Goal: Task Accomplishment & Management: Complete application form

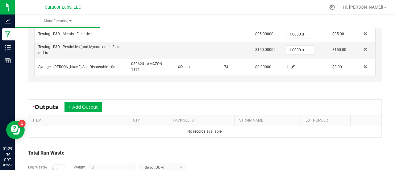
scroll to position [254, 0]
click at [93, 106] on button "+ Add Output" at bounding box center [83, 107] width 37 height 11
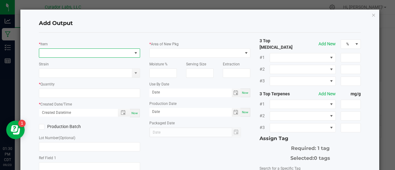
click at [68, 54] on span "NO DATA FOUND" at bounding box center [85, 53] width 93 height 9
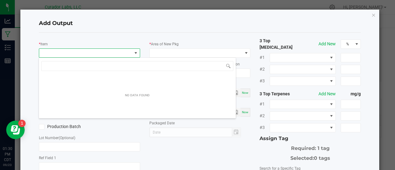
scroll to position [9, 100]
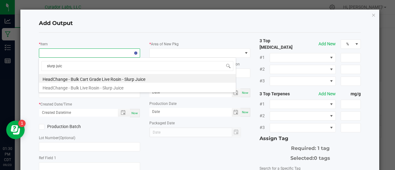
type input "slurp juice"
click at [95, 79] on li "HeadChange - Bulk Cart Grade Live Rosin - Slurp Juice" at bounding box center [137, 78] width 197 height 9
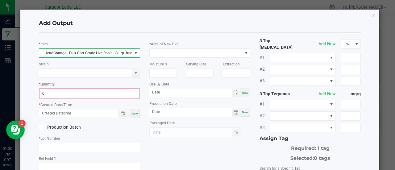
click at [82, 93] on input "0" at bounding box center [90, 93] width 100 height 9
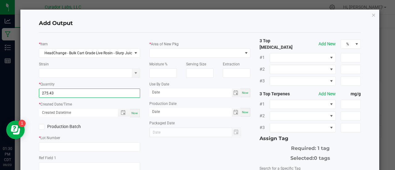
type input "275.4300 g"
click at [132, 112] on span "Now" at bounding box center [135, 112] width 6 height 3
type input "[DATE] 1:30 PM"
type input "[DATE]"
click at [81, 127] on label "Production Batch" at bounding box center [62, 127] width 46 height 6
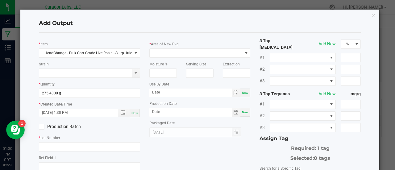
click at [0, 0] on input "Production Batch" at bounding box center [0, 0] width 0 height 0
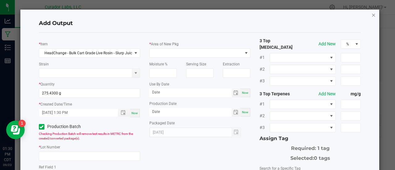
click at [372, 15] on icon "button" at bounding box center [374, 14] width 4 height 7
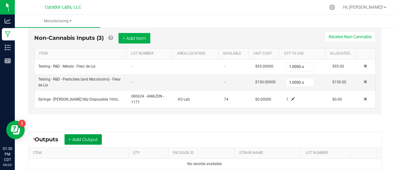
scroll to position [221, 0]
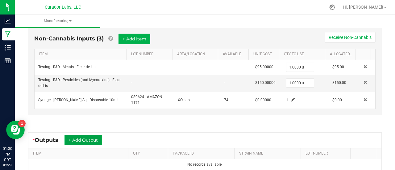
click at [93, 135] on button "+ Add Output" at bounding box center [83, 140] width 37 height 11
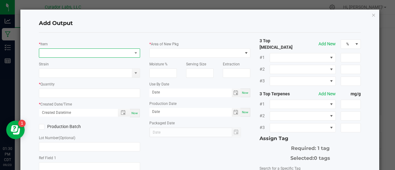
click at [64, 51] on span "NO DATA FOUND" at bounding box center [85, 53] width 93 height 9
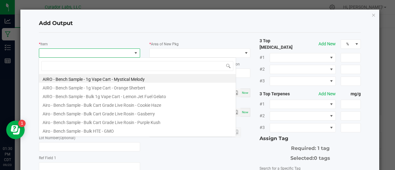
scroll to position [9, 100]
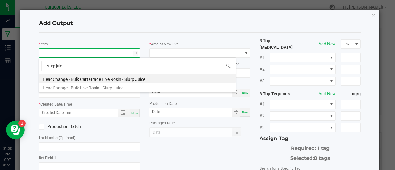
type input "slurp juice"
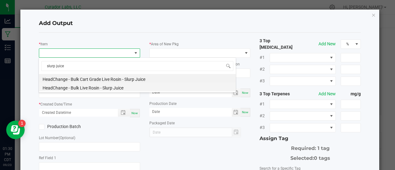
click at [85, 83] on li "HeadChange - Bulk Live Rosin - Slurp Juice" at bounding box center [137, 87] width 197 height 9
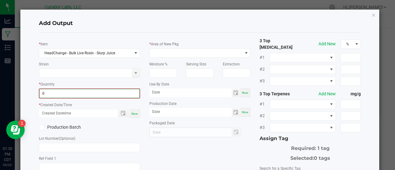
click at [120, 95] on input "0" at bounding box center [90, 93] width 100 height 9
type input "279.6100 g"
click at [134, 115] on div "Now" at bounding box center [135, 113] width 10 height 8
type input "[DATE] 1:30 PM"
type input "[DATE]"
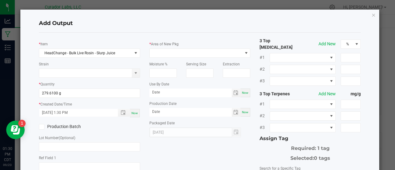
click at [70, 128] on label "Production Batch" at bounding box center [62, 127] width 46 height 6
click at [0, 0] on input "Production Batch" at bounding box center [0, 0] width 0 height 0
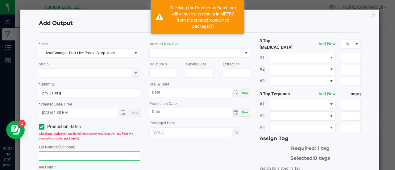
click at [95, 152] on input "text" at bounding box center [89, 156] width 101 height 9
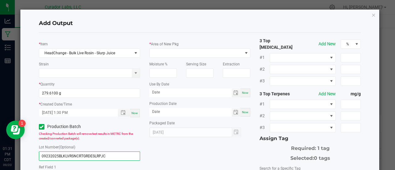
type input "09232025BLKLVRSNCRTGRDESLRPJC"
click at [161, 156] on div "* Item HeadChange - Bulk Live Rosin - Slurp Juice Strain * Quantity 279.6100 g …" at bounding box center [200, 150] width 332 height 225
click at [244, 89] on div "Now" at bounding box center [246, 93] width 10 height 9
click at [170, 89] on input "[DATE]" at bounding box center [190, 93] width 82 height 8
type input "[DATE]"
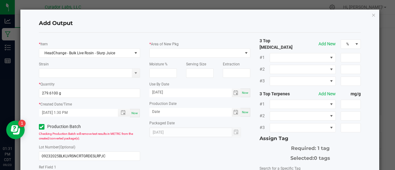
click at [245, 111] on span "Now" at bounding box center [245, 112] width 6 height 3
type input "[DATE]"
click at [231, 121] on div "Packaged Date [DATE]" at bounding box center [199, 129] width 101 height 18
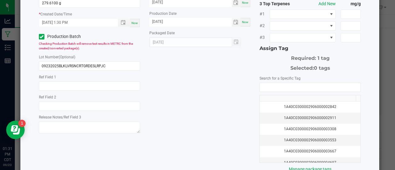
scroll to position [92, 0]
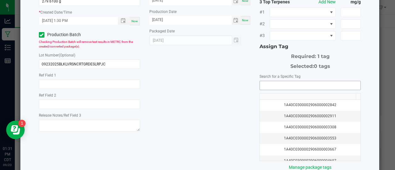
click at [266, 81] on input "NO DATA FOUND" at bounding box center [310, 85] width 101 height 9
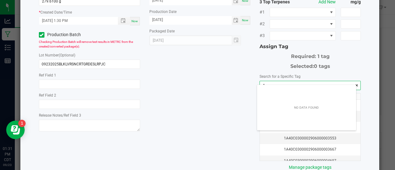
scroll to position [9, 99]
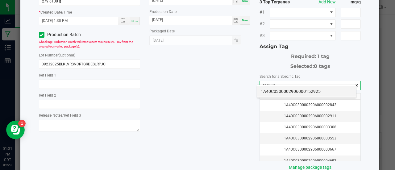
click at [270, 92] on li "1A40C0300002906000152925" at bounding box center [306, 91] width 99 height 11
type input "1A40C0300002906000152925"
click at [184, 115] on div "* Item HeadChange - Bulk Live Rosin - Slurp Juice Strain * Quantity 279.6100 g …" at bounding box center [200, 58] width 332 height 225
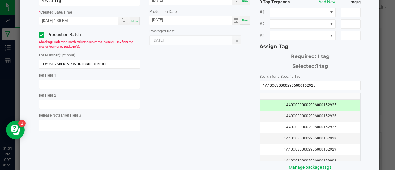
scroll to position [123, 0]
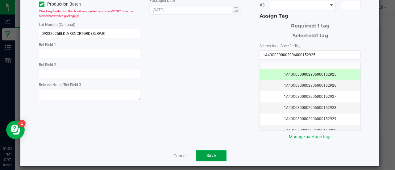
click at [205, 155] on button "Save" at bounding box center [211, 155] width 31 height 11
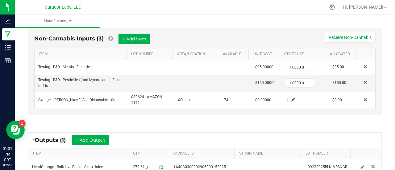
click at [212, 115] on div "Non-Cannabis Inputs (3) + Add Item Receive Non-Cannabis ITEM LOT NUMBER AREA/LO…" at bounding box center [205, 73] width 365 height 108
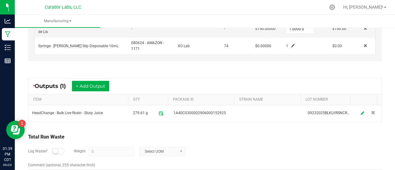
scroll to position [279, 0]
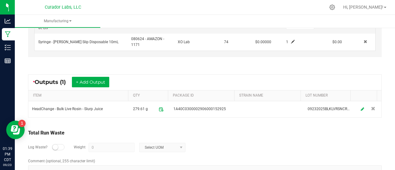
click at [58, 145] on div at bounding box center [58, 147] width 12 height 6
click at [101, 149] on div "Log Waste? Weight 0 Select UOM" at bounding box center [205, 148] width 354 height 22
click at [101, 137] on div "Log Waste? Weight 0 Select UOM" at bounding box center [205, 148] width 354 height 22
click at [100, 145] on input "0" at bounding box center [111, 147] width 45 height 9
click at [212, 152] on div "Log Waste? Weight 15.67 Select UOM" at bounding box center [205, 148] width 354 height 22
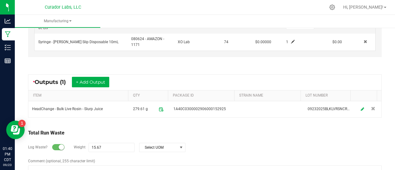
scroll to position [293, 0]
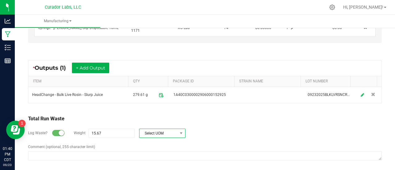
click at [163, 130] on span "Select UOM" at bounding box center [159, 133] width 38 height 9
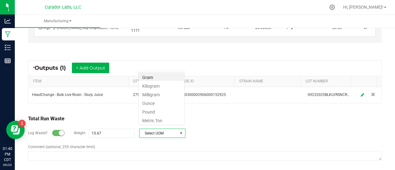
scroll to position [9, 46]
click at [149, 77] on li "Gram" at bounding box center [162, 76] width 46 height 9
type input "15.67 g"
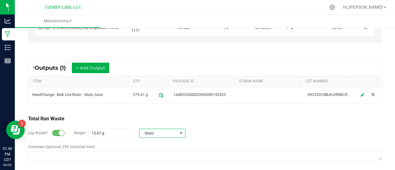
click at [193, 115] on div "Total Run Waste" at bounding box center [205, 118] width 354 height 7
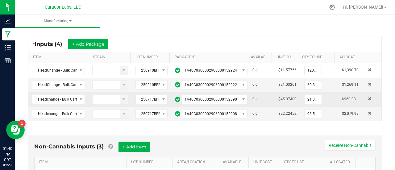
scroll to position [0, 0]
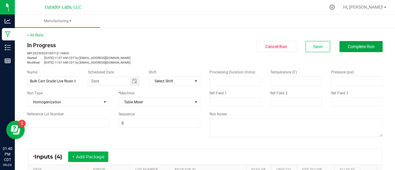
click at [350, 48] on span "Complete Run" at bounding box center [361, 46] width 27 height 5
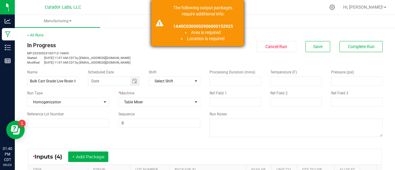
click at [190, 29] on p "1A40C0300002906000152925" at bounding box center [203, 26] width 73 height 6
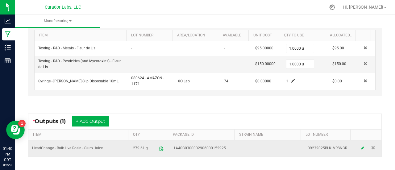
click at [204, 146] on span "1A40C0300002906000152925" at bounding box center [200, 148] width 53 height 6
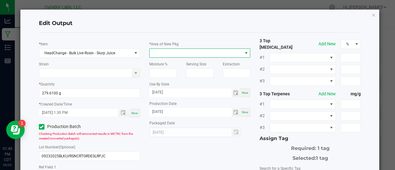
click at [190, 51] on span at bounding box center [196, 53] width 93 height 9
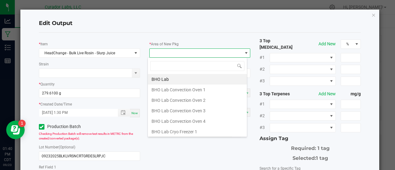
scroll to position [9, 100]
type input "VAUL"
click at [163, 133] on li "Vault" at bounding box center [197, 132] width 99 height 11
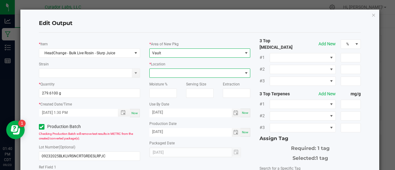
click at [171, 74] on span at bounding box center [196, 73] width 93 height 9
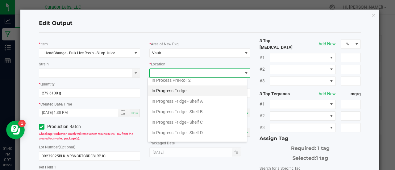
scroll to position [25, 0]
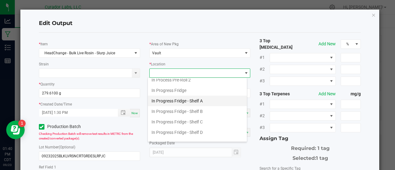
click at [193, 103] on li "In Progress Fridge - Shelf A" at bounding box center [197, 101] width 99 height 11
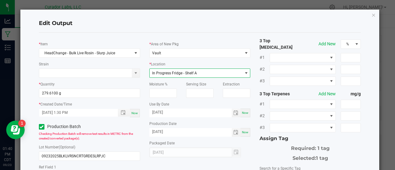
click at [243, 113] on span "Now" at bounding box center [245, 112] width 6 height 3
click at [165, 110] on input "[DATE]" at bounding box center [190, 113] width 82 height 8
type input "[DATE]"
click at [262, 135] on div "Assign Tag" at bounding box center [310, 138] width 101 height 7
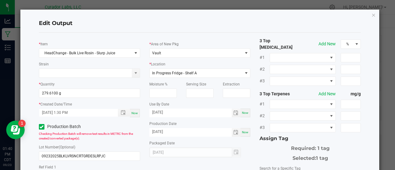
scroll to position [123, 0]
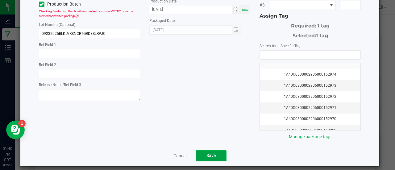
click at [208, 154] on button "Save" at bounding box center [211, 155] width 31 height 11
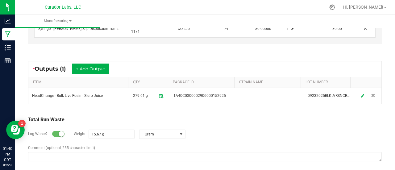
click at [260, 117] on div "Total Run Waste" at bounding box center [205, 119] width 354 height 7
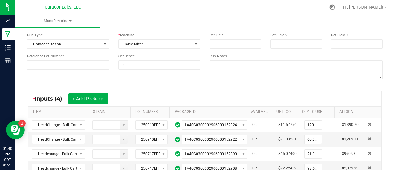
scroll to position [0, 0]
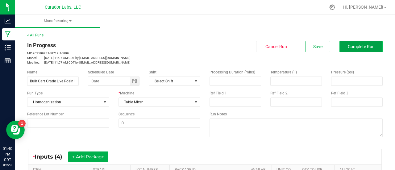
click at [353, 52] on button "Complete Run" at bounding box center [361, 46] width 43 height 11
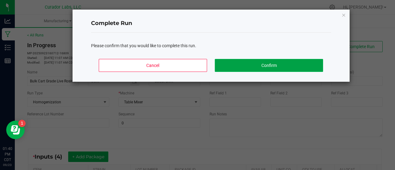
click at [289, 65] on button "Confirm" at bounding box center [269, 65] width 108 height 13
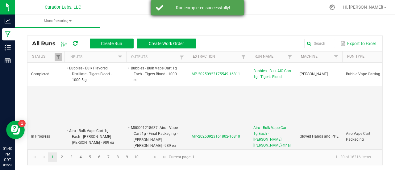
click at [188, 9] on div "Run completed successfully!" at bounding box center [203, 8] width 73 height 6
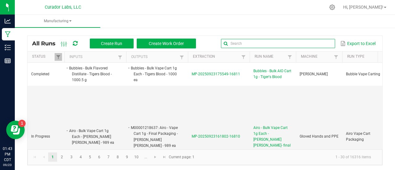
click at [321, 43] on input "text" at bounding box center [278, 43] width 114 height 9
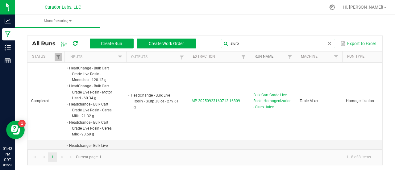
type input "slurp"
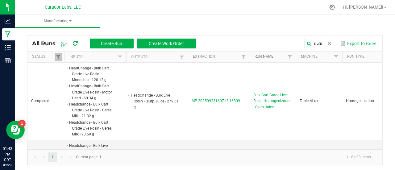
click at [268, 57] on link "Run Name" at bounding box center [270, 56] width 31 height 5
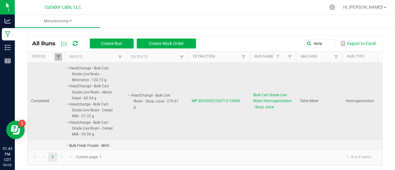
click at [246, 78] on td "MP-20250923160712-16809" at bounding box center [219, 102] width 62 height 78
click at [268, 99] on span "Bulk Cart Grade Live Rosin Homogenization - Slurp Juice" at bounding box center [273, 101] width 39 height 18
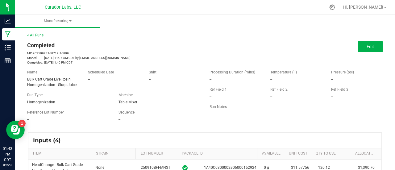
click at [36, 32] on div "< All Runs Completed MP-20250923160712-16809 Started: [DATE] 11:07 AM CDT by [E…" at bounding box center [205, 48] width 356 height 32
click at [36, 36] on link "< All Runs" at bounding box center [35, 35] width 16 height 4
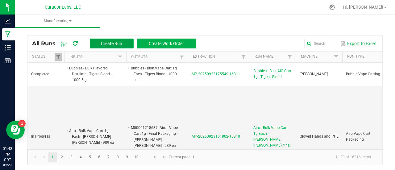
click at [119, 45] on span "Create Run" at bounding box center [111, 43] width 21 height 5
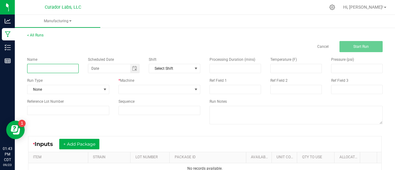
click at [64, 69] on input at bounding box center [53, 68] width 52 height 9
paste input "HeadChange - Bulk Live Rosin - Slurp Juice"
type input "HeadChange - Bulk Live Rosin - Slurp Juice"
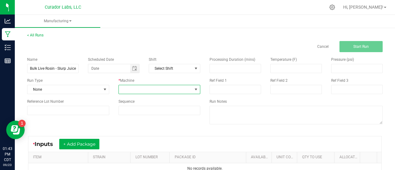
click at [132, 86] on span at bounding box center [156, 89] width 74 height 9
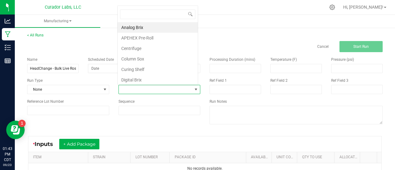
scroll to position [9, 80]
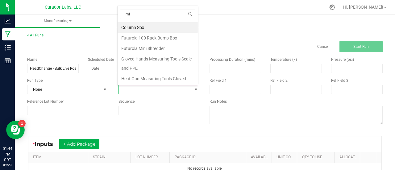
type input "m"
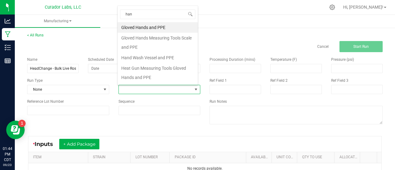
type input "hand"
click at [142, 26] on li "Gloved Hands and PPE" at bounding box center [158, 27] width 80 height 11
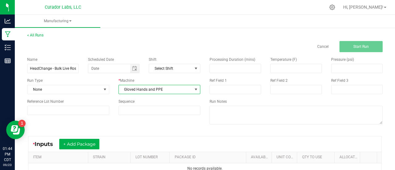
click at [145, 134] on div "* Inputs + Add Package ITEM STRAIN LOT NUMBER PACKAGE ID AVAILABLE Unit Cost QT…" at bounding box center [205, 155] width 365 height 49
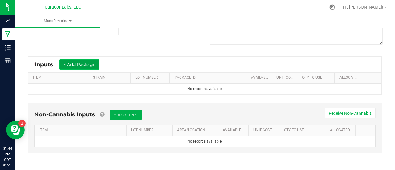
click at [89, 67] on button "+ Add Package" at bounding box center [79, 64] width 40 height 11
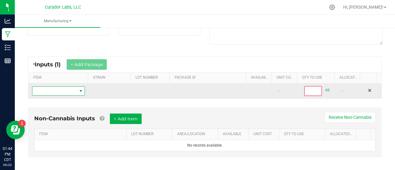
click at [81, 89] on span "NO DATA FOUND" at bounding box center [80, 91] width 5 height 5
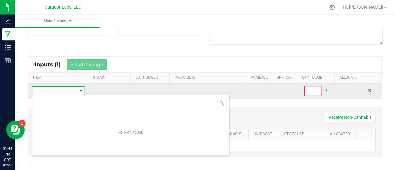
scroll to position [30876, 30834]
type input "HeadChange - Bulk Live Rosin - Slurp Juice"
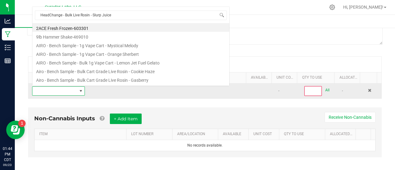
scroll to position [9, 51]
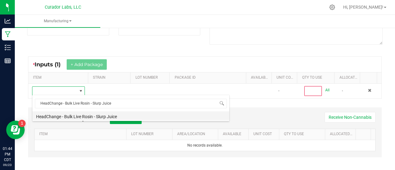
click at [114, 115] on li "HeadChange - Bulk Live Rosin - Slurp Juice" at bounding box center [130, 115] width 197 height 9
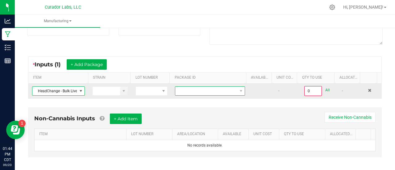
click at [216, 88] on span at bounding box center [206, 91] width 62 height 9
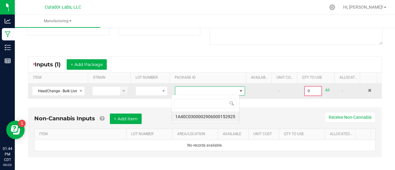
scroll to position [9, 68]
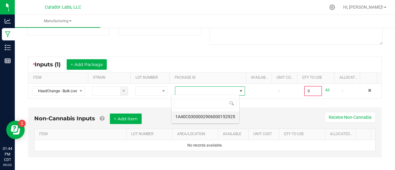
click at [224, 116] on li "1A40C0300002906000152925" at bounding box center [206, 116] width 68 height 11
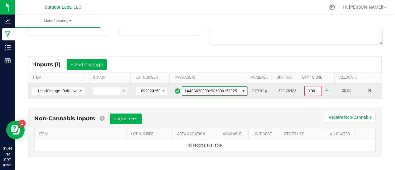
click at [326, 91] on link "All" at bounding box center [328, 90] width 4 height 8
type input "279.6100 g"
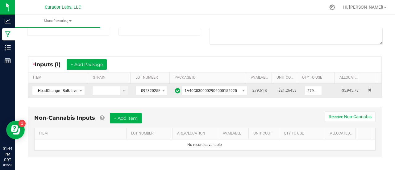
scroll to position [0, 0]
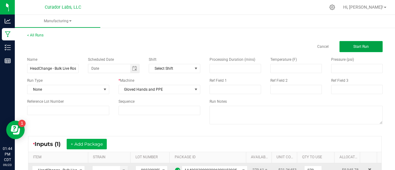
click at [354, 47] on span "Start Run" at bounding box center [361, 46] width 15 height 4
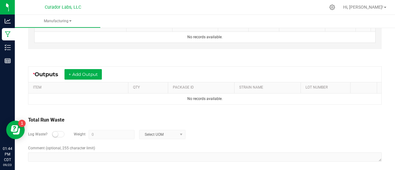
scroll to position [206, 0]
click at [93, 75] on button "+ Add Output" at bounding box center [83, 74] width 37 height 11
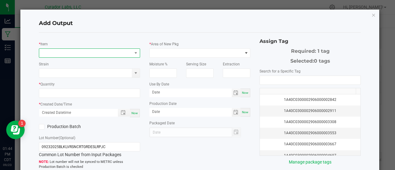
click at [83, 54] on span "NO DATA FOUND" at bounding box center [85, 53] width 93 height 9
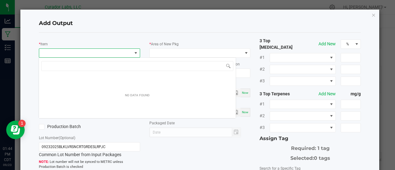
scroll to position [9, 100]
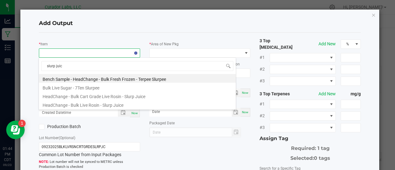
type input "slurp juice"
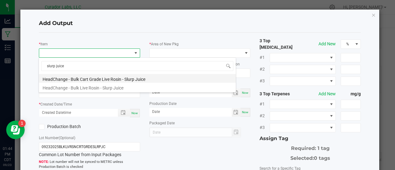
click at [93, 78] on li "HeadChange - Bulk Cart Grade Live Rosin - Slurp Juice" at bounding box center [137, 78] width 197 height 9
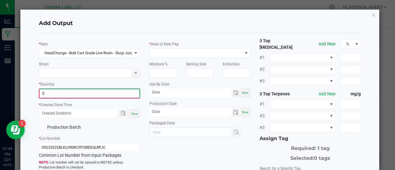
click at [116, 93] on input "0" at bounding box center [90, 93] width 100 height 9
type input "279.6100 g"
click at [136, 112] on span "Now" at bounding box center [135, 112] width 6 height 3
type input "[DATE] 1:44 PM"
type input "[DATE]"
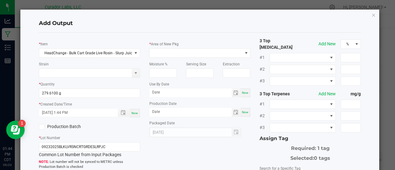
click at [55, 126] on label "Production Batch" at bounding box center [62, 127] width 46 height 6
click at [0, 0] on input "Production Batch" at bounding box center [0, 0] width 0 height 0
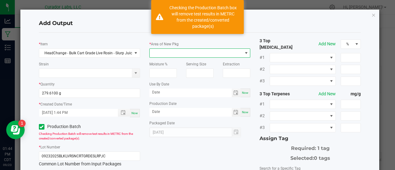
click at [179, 52] on span at bounding box center [196, 53] width 93 height 9
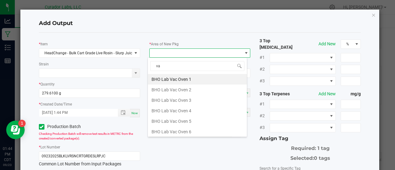
type input "vau"
click at [156, 133] on li "Vault" at bounding box center [197, 132] width 99 height 11
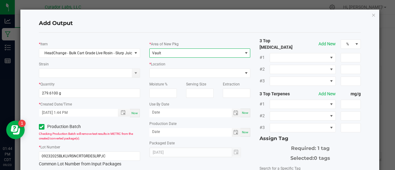
click at [164, 79] on div "Moisture %" at bounding box center [163, 88] width 37 height 20
click at [164, 67] on div "* Location" at bounding box center [199, 69] width 101 height 17
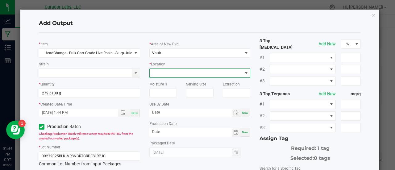
click at [165, 69] on span at bounding box center [196, 73] width 93 height 9
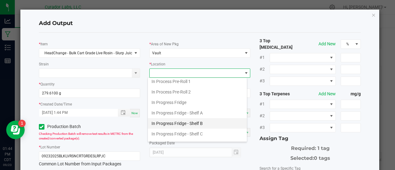
scroll to position [14, 0]
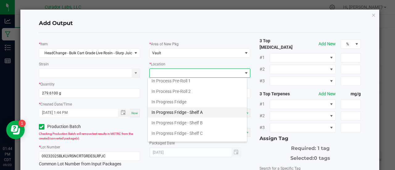
click at [188, 112] on li "In Progress Fridge - Shelf A" at bounding box center [197, 112] width 99 height 11
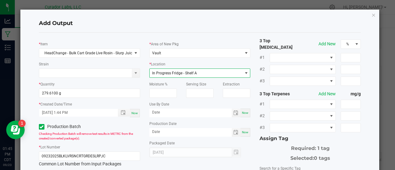
click at [246, 115] on div "Now" at bounding box center [246, 113] width 10 height 9
click at [168, 115] on input "[DATE]" at bounding box center [190, 113] width 82 height 8
type input "[DATE]"
click at [243, 132] on span "Now" at bounding box center [245, 132] width 6 height 3
type input "[DATE]"
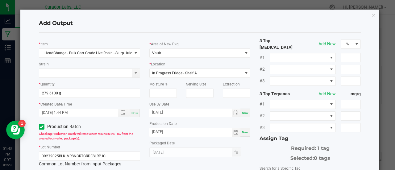
click at [247, 143] on div "Packaged Date [DATE]" at bounding box center [199, 149] width 101 height 18
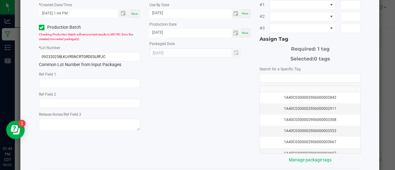
scroll to position [100, 0]
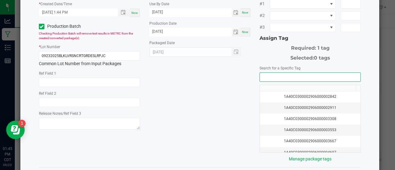
click at [268, 73] on input "NO DATA FOUND" at bounding box center [310, 77] width 101 height 9
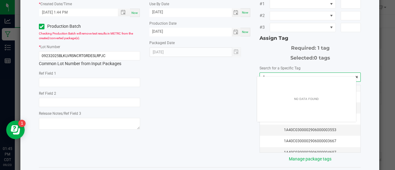
scroll to position [9, 99]
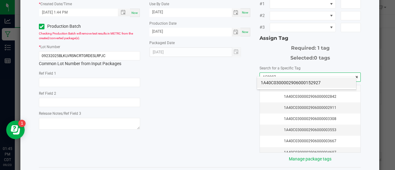
click at [268, 84] on li "1A40C0300002906000152927" at bounding box center [306, 83] width 99 height 11
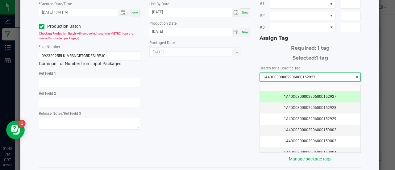
type input "1A40C0300002906000152927"
click at [239, 90] on div "* Item HeadChange - Bulk Cart Grade Live Rosin - Slurp Juice Strain * Quantity …" at bounding box center [200, 49] width 332 height 225
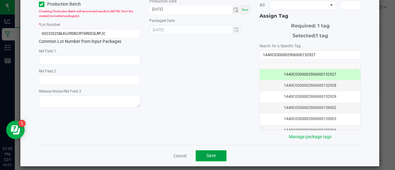
click at [207, 153] on span "Save" at bounding box center [211, 155] width 9 height 5
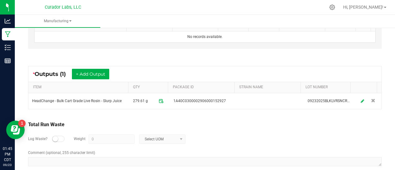
click at [209, 144] on div "Log Waste? Weight 0 Select UOM" at bounding box center [205, 139] width 354 height 22
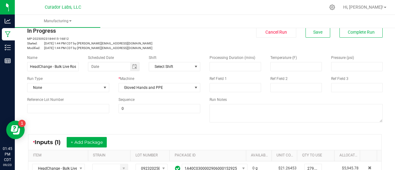
scroll to position [0, 0]
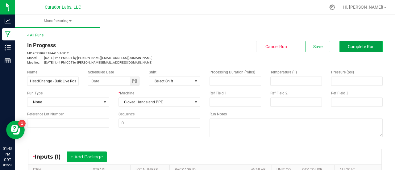
click at [361, 43] on button "Complete Run" at bounding box center [361, 46] width 43 height 11
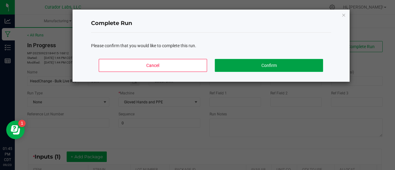
click at [266, 70] on button "Confirm" at bounding box center [269, 65] width 108 height 13
